Goal: Task Accomplishment & Management: Manage account settings

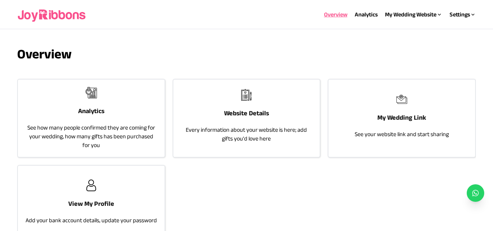
click at [85, 110] on h3 "Analytics" at bounding box center [91, 111] width 26 height 10
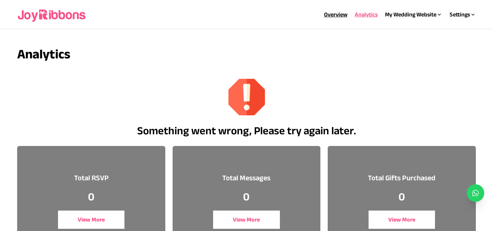
click at [328, 14] on link "Overview" at bounding box center [335, 14] width 23 height 6
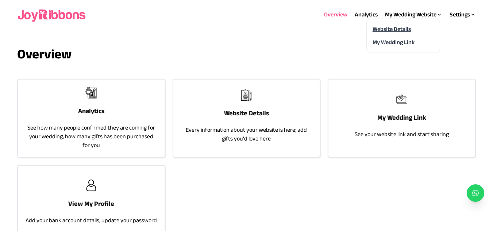
click at [402, 30] on link "Website Details" at bounding box center [392, 29] width 38 height 6
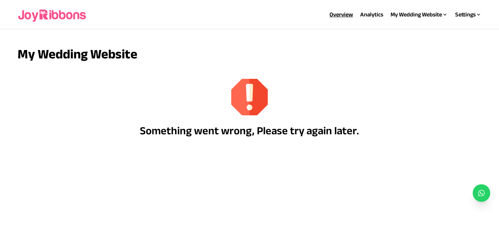
click at [333, 12] on link "Overview" at bounding box center [340, 14] width 23 height 6
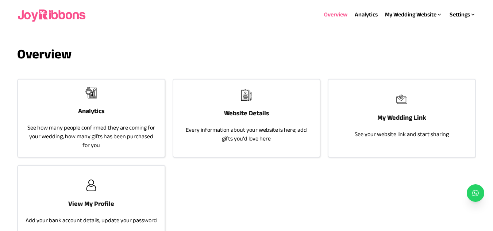
click at [60, 17] on img at bounding box center [52, 14] width 70 height 23
click at [89, 182] on img at bounding box center [91, 186] width 12 height 12
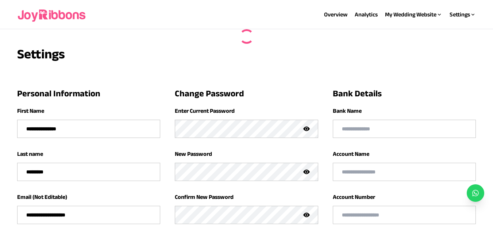
type input "**********"
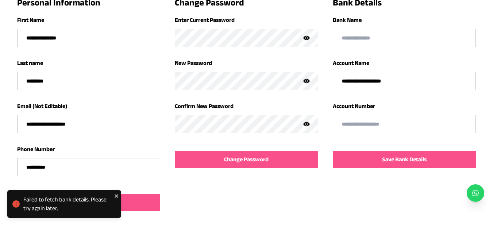
scroll to position [91, 0]
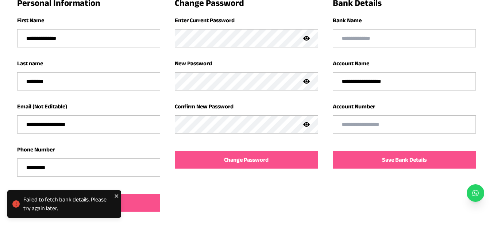
click at [375, 126] on input "text" at bounding box center [404, 125] width 142 height 18
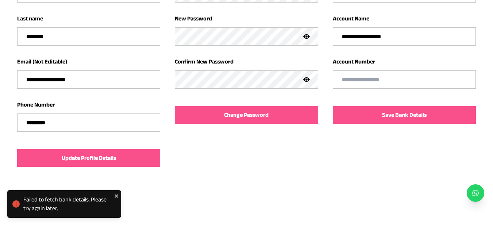
scroll to position [0, 0]
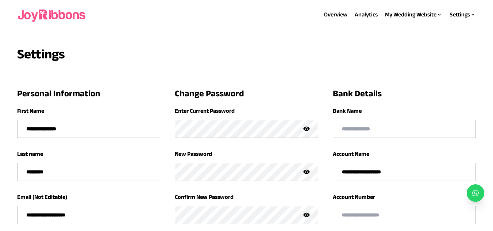
click at [61, 18] on img at bounding box center [52, 14] width 70 height 23
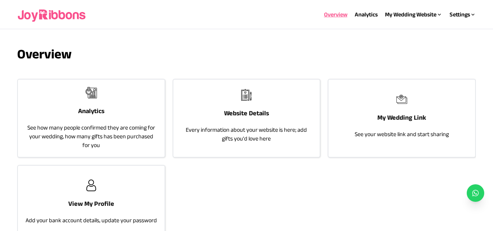
scroll to position [61, 0]
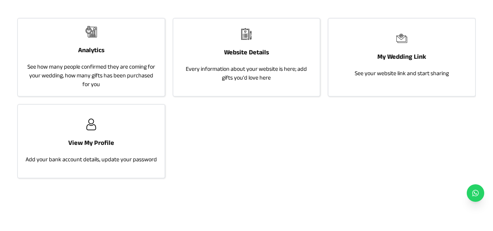
click at [90, 43] on div "Analytics See how many people confirmed they are coming for your wedding, how m…" at bounding box center [91, 57] width 146 height 77
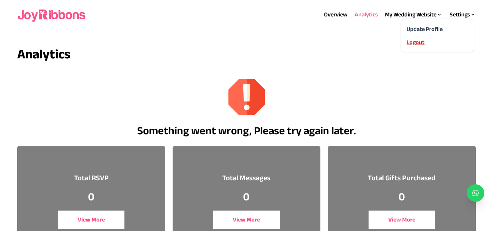
click at [422, 42] on div "Logout" at bounding box center [437, 42] width 61 height 9
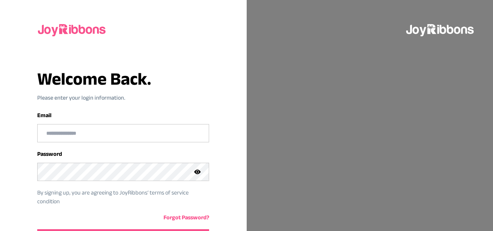
type input "**********"
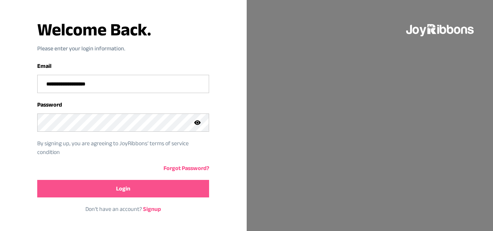
click at [148, 187] on button "Login" at bounding box center [123, 189] width 172 height 18
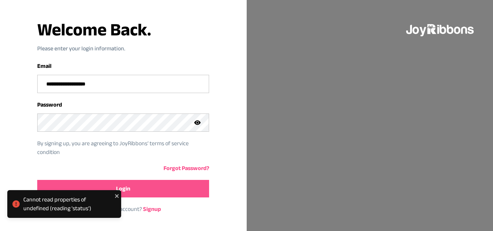
click at [146, 194] on button "Login" at bounding box center [123, 189] width 172 height 18
click at [116, 197] on icon "close" at bounding box center [117, 196] width 4 height 4
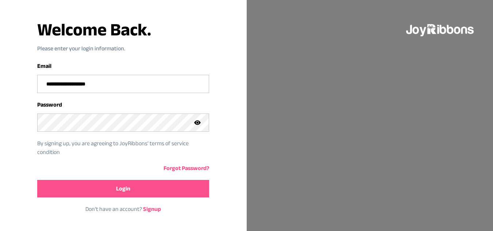
click at [129, 193] on span "Login" at bounding box center [123, 188] width 14 height 9
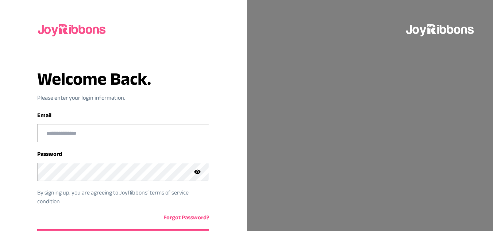
scroll to position [49, 0]
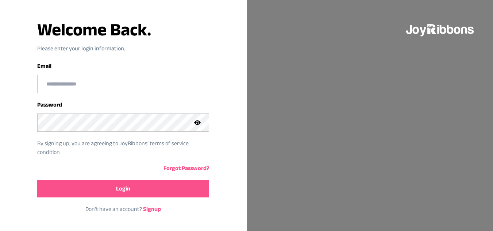
type input "**********"
click at [130, 185] on span "Login" at bounding box center [123, 188] width 14 height 9
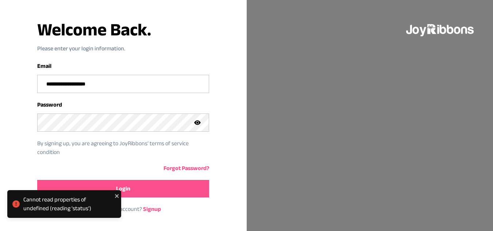
click at [129, 185] on span "Login" at bounding box center [123, 188] width 14 height 9
